Goal: Task Accomplishment & Management: Use online tool/utility

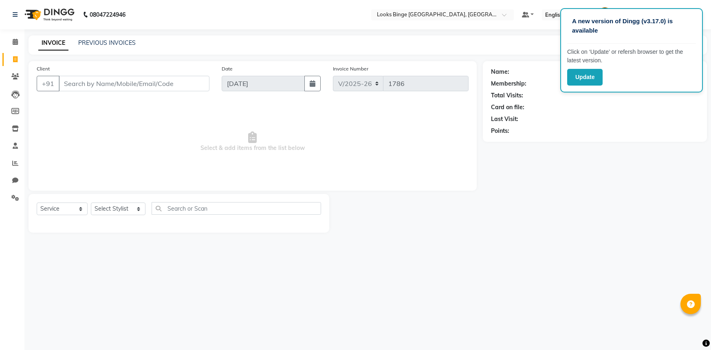
select select "5378"
select select "service"
click at [574, 81] on button "Update" at bounding box center [584, 77] width 35 height 17
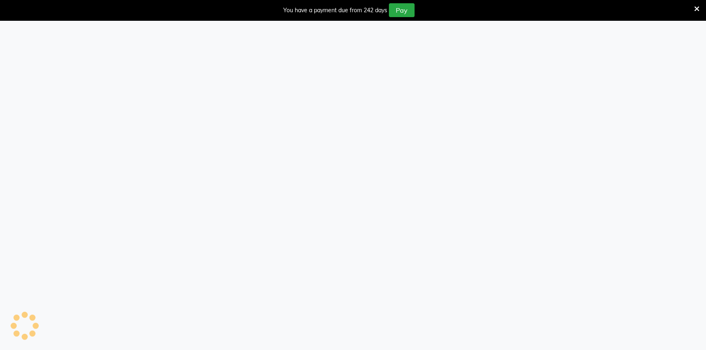
select select "5378"
select select "service"
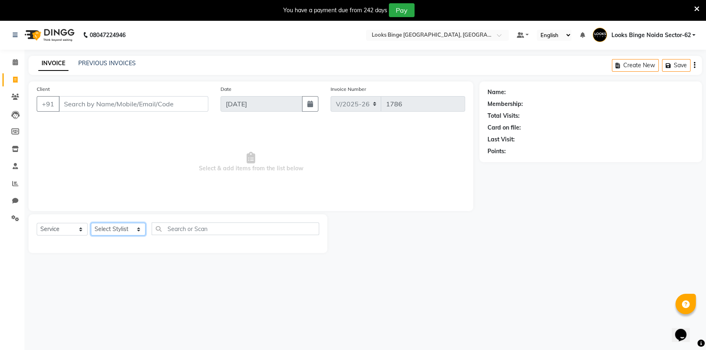
drag, startPoint x: 117, startPoint y: 228, endPoint x: 136, endPoint y: 221, distance: 20.2
click at [117, 228] on select "Select Stylist ANJALI Annu Arhaan Khan Arun Counter_Sales Kasim Looks Binge Noi…" at bounding box center [118, 229] width 55 height 13
select select "41627"
click at [91, 223] on select "Select Stylist ANJALI Annu Arhaan Khan Arun Counter_Sales Kasim Looks Binge Noi…" at bounding box center [118, 229] width 55 height 13
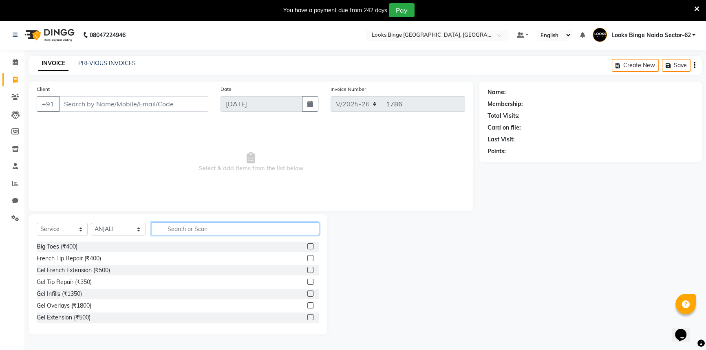
click at [219, 230] on input "text" at bounding box center [235, 228] width 167 height 13
type input "eye"
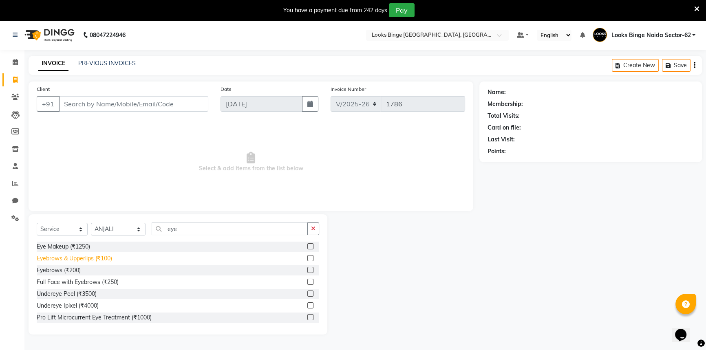
click at [95, 256] on div "Eyebrows & Upperlips (₹100)" at bounding box center [74, 258] width 75 height 9
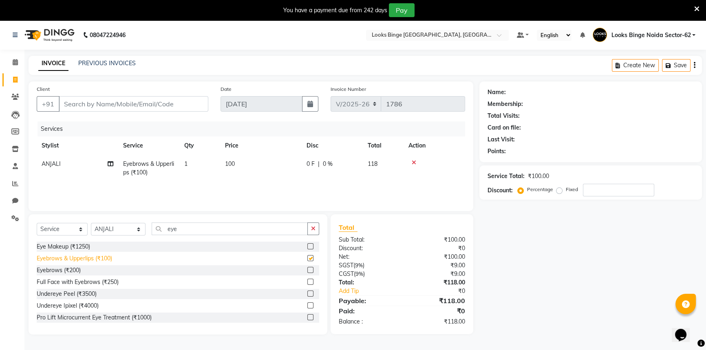
checkbox input "false"
click at [135, 106] on input "Client" at bounding box center [134, 103] width 150 height 15
type input "9"
type input "0"
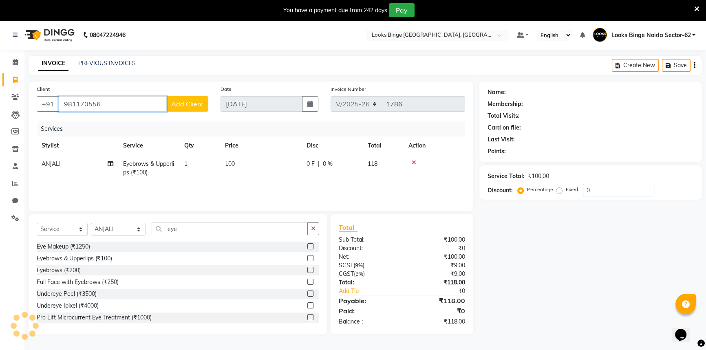
type input "981170556"
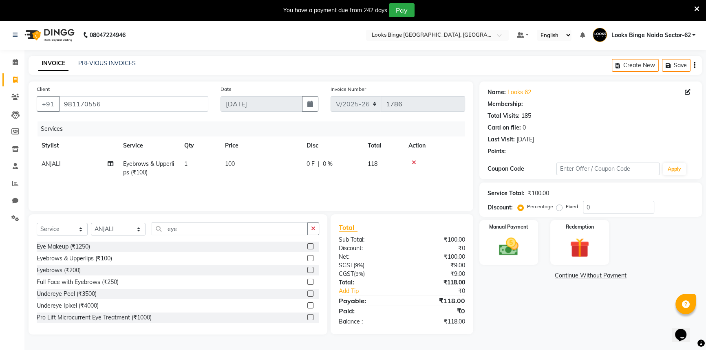
select select "1: Object"
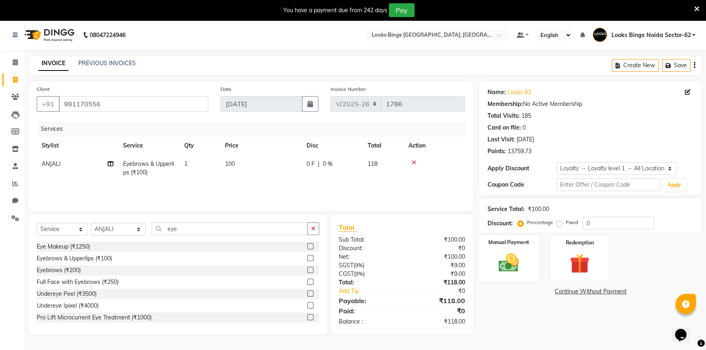
click at [520, 269] on img at bounding box center [508, 262] width 33 height 23
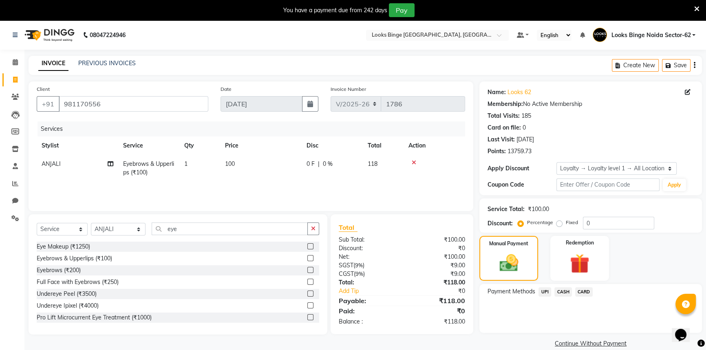
click at [546, 291] on span "UPI" at bounding box center [544, 291] width 13 height 9
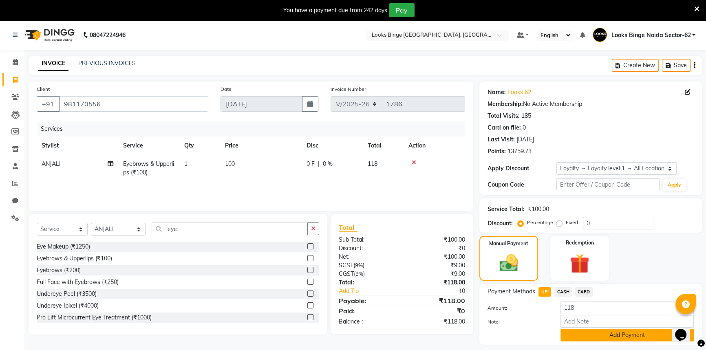
click at [573, 334] on button "Add Payment" at bounding box center [626, 335] width 133 height 13
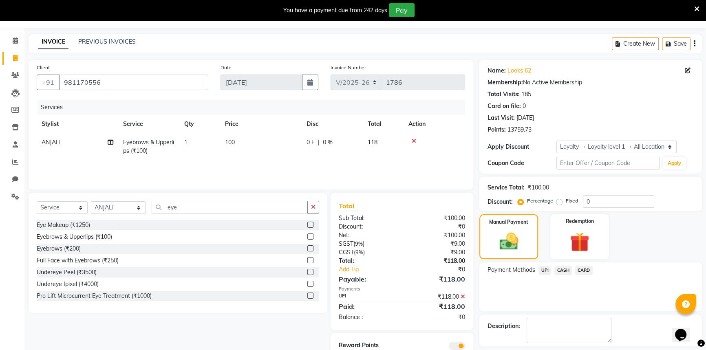
scroll to position [57, 0]
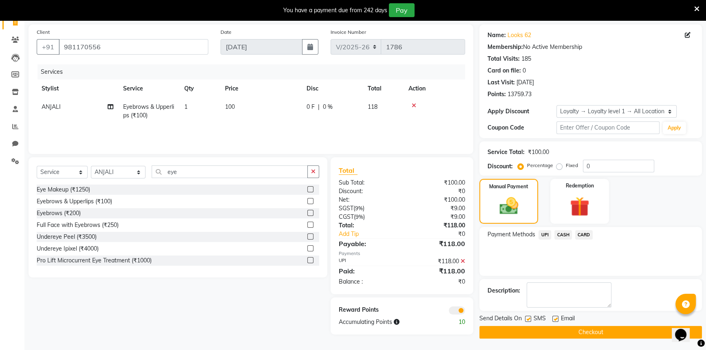
click at [573, 334] on button "Checkout" at bounding box center [590, 332] width 222 height 13
